Goal: Information Seeking & Learning: Find specific fact

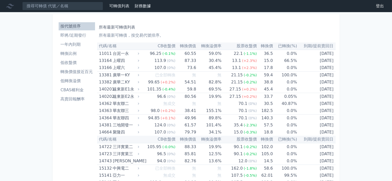
click at [74, 30] on link "按代號排序" at bounding box center [77, 26] width 36 height 8
click at [74, 33] on li "即將/近期發行" at bounding box center [77, 35] width 36 height 6
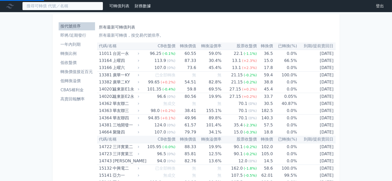
click at [76, 4] on input at bounding box center [62, 6] width 81 height 9
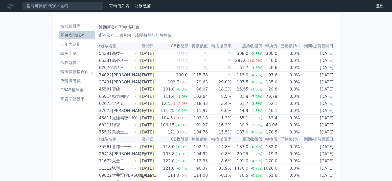
click at [77, 11] on nav "可轉債列表 財務數據 可轉債列表 財務數據 登出 登出" at bounding box center [196, 6] width 392 height 12
click at [85, 4] on input at bounding box center [62, 6] width 81 height 9
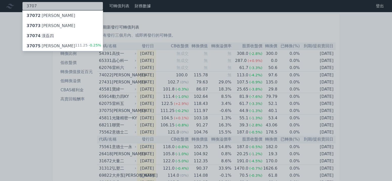
type input "3707"
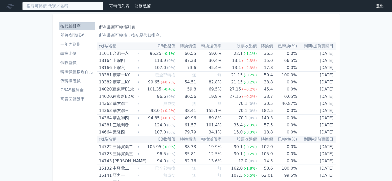
click at [99, 8] on input at bounding box center [62, 6] width 81 height 9
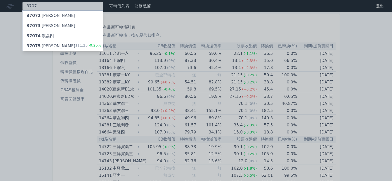
type input "3707"
click at [67, 46] on div "37075 漢磊五 111.25 -0.25%" at bounding box center [62, 46] width 80 height 10
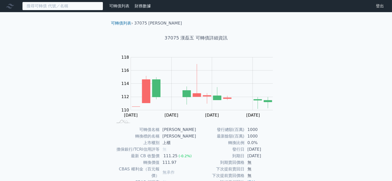
click at [61, 5] on input at bounding box center [62, 6] width 81 height 9
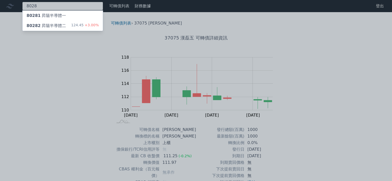
type input "8028"
click at [66, 27] on div "80282 昇陽半導體二 124.45 +3.00%" at bounding box center [62, 26] width 80 height 10
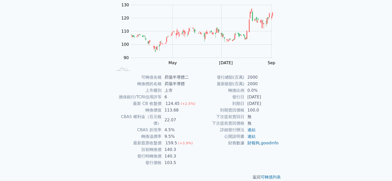
scroll to position [53, 0]
